Goal: Information Seeking & Learning: Learn about a topic

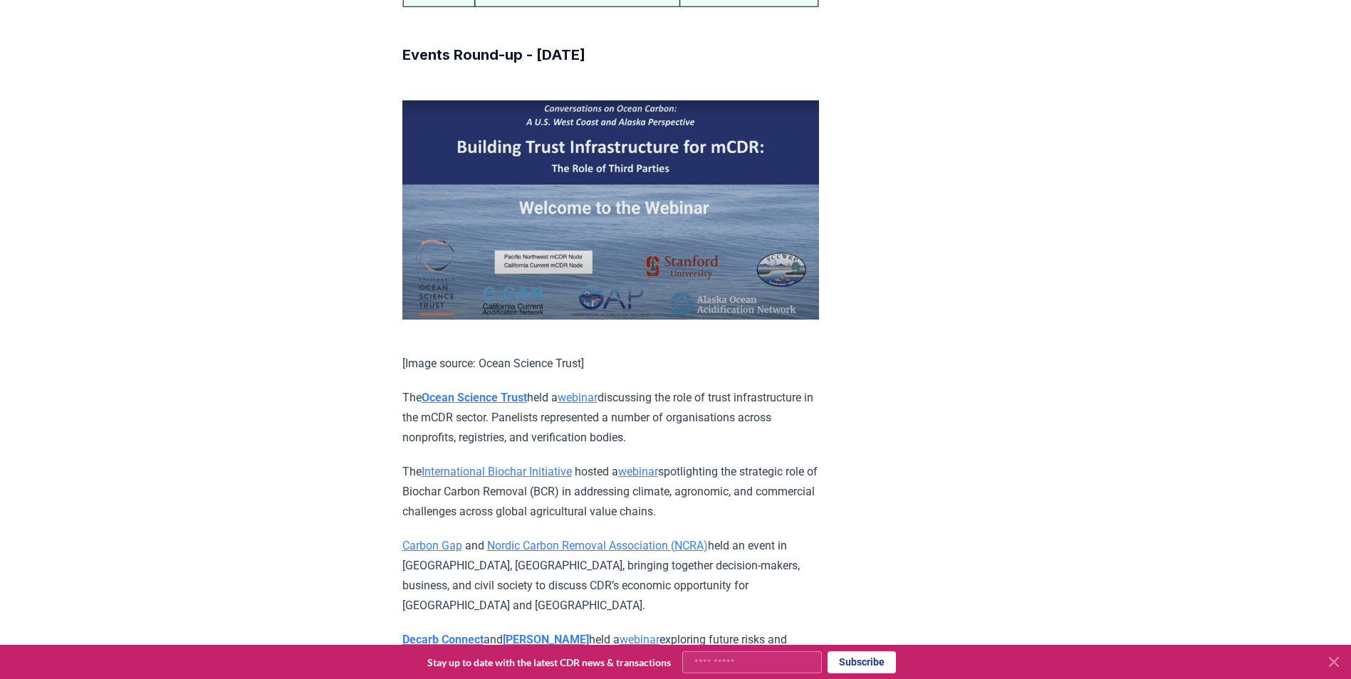
scroll to position [6980, 0]
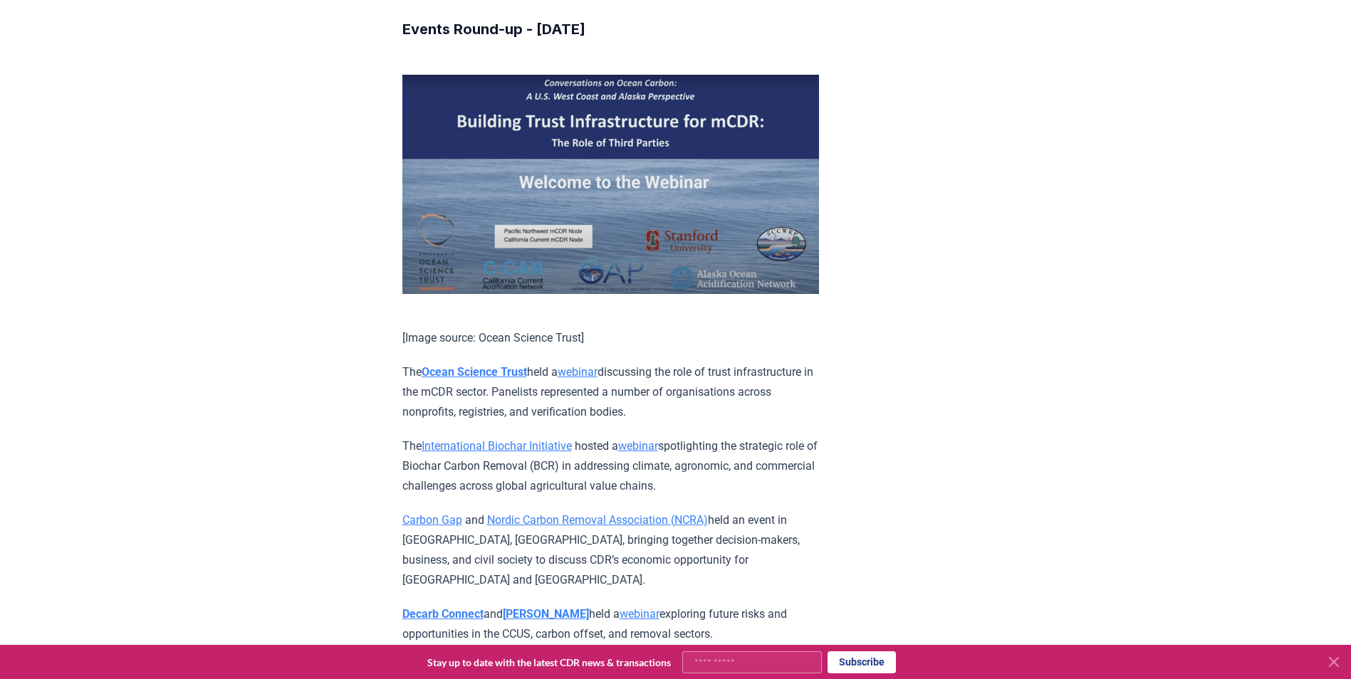
click at [593, 379] on link "webinar" at bounding box center [578, 372] width 40 height 14
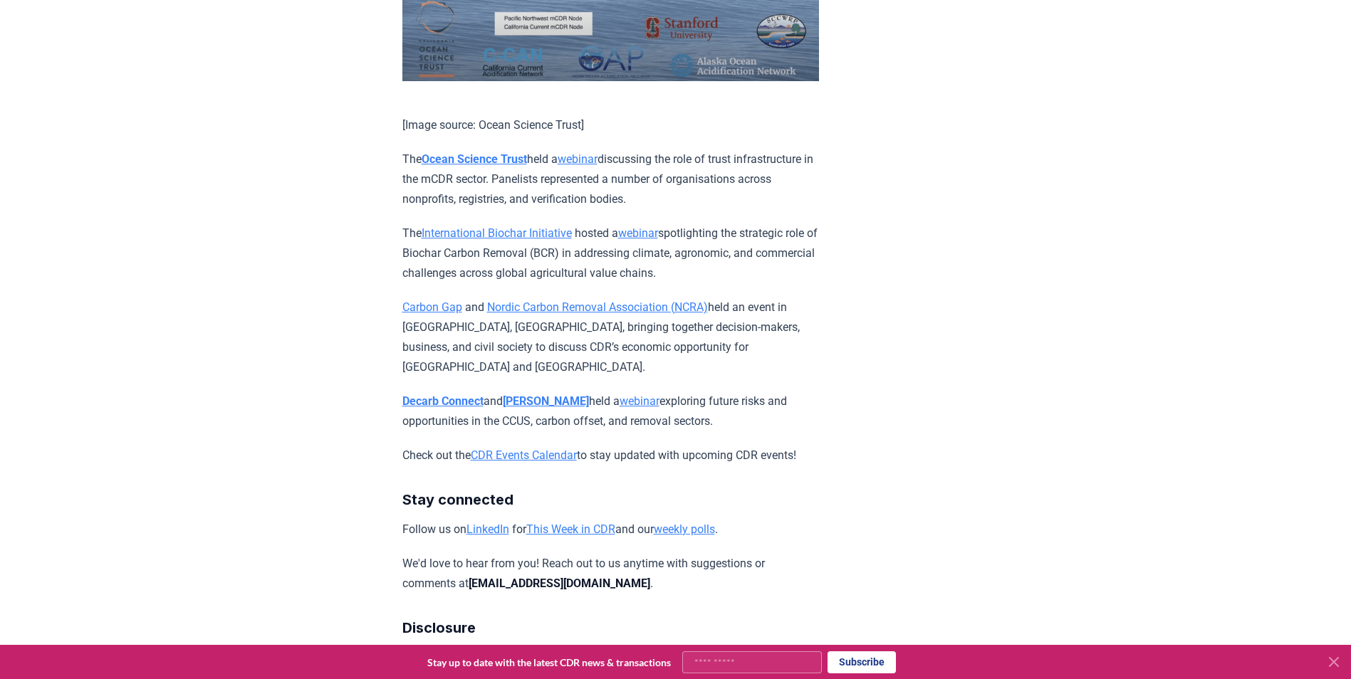
scroll to position [7194, 0]
click at [658, 239] on link "webinar" at bounding box center [638, 233] width 40 height 14
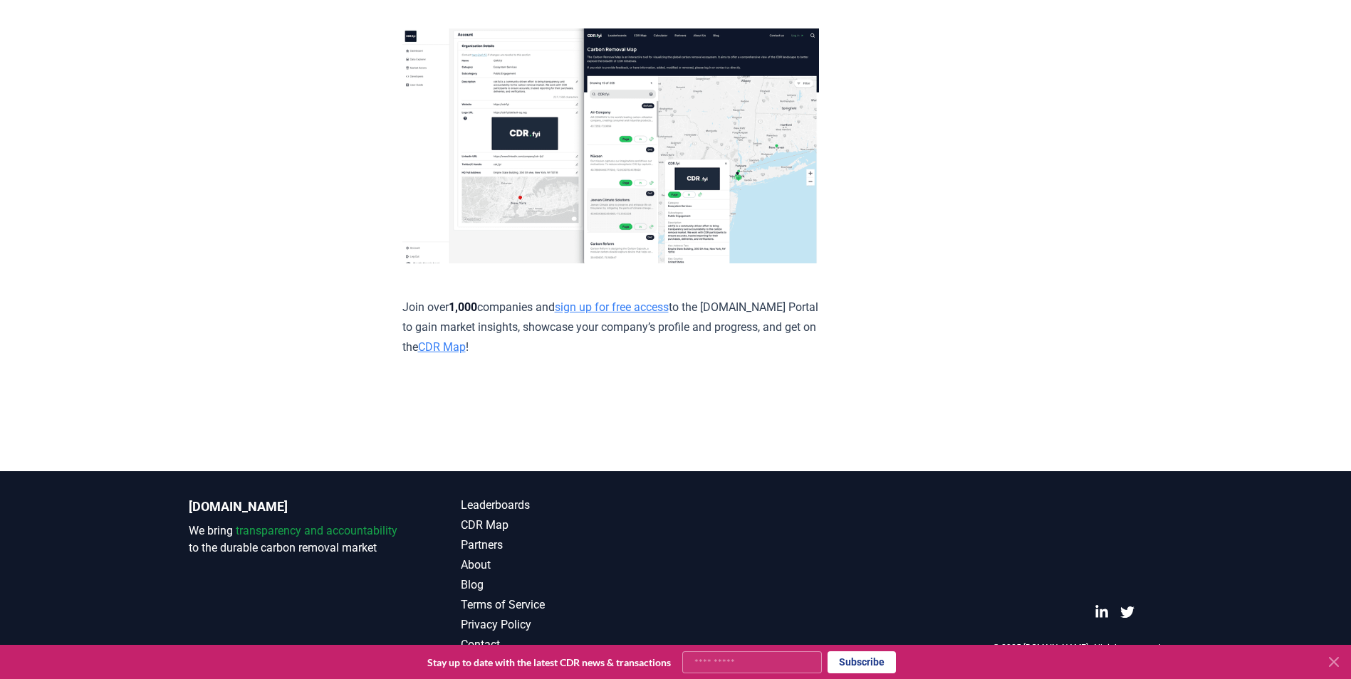
scroll to position [8120, 0]
